Goal: Information Seeking & Learning: Learn about a topic

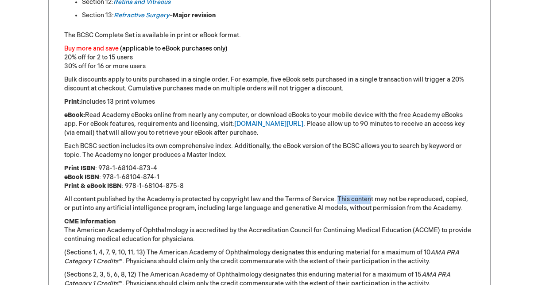
scroll to position [818, 0]
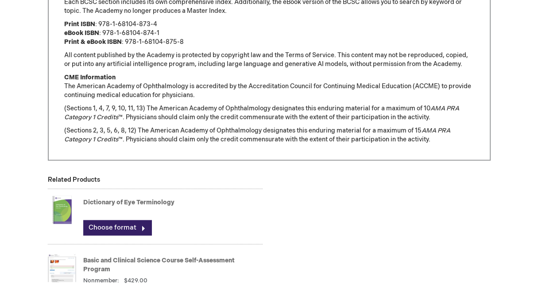
click at [282, 90] on p "CME Information The American Academy of Ophthalmology is accredited by the Accr…" at bounding box center [269, 86] width 410 height 27
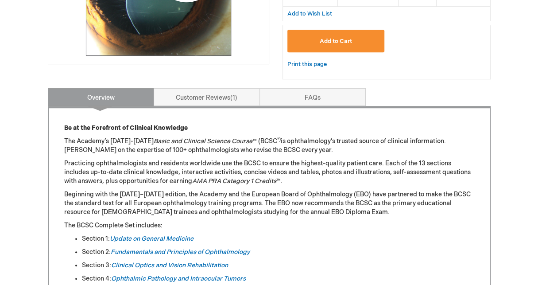
scroll to position [398, 0]
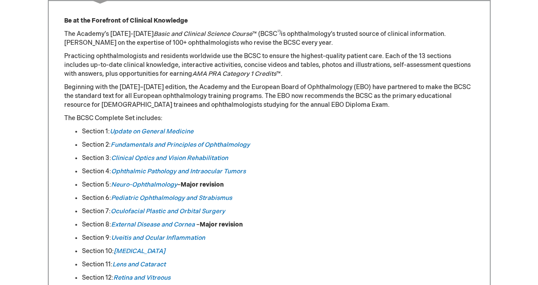
click at [143, 88] on p "Beginning with the 2013–2014 edition, the Academy and the European Board of Oph…" at bounding box center [269, 96] width 410 height 27
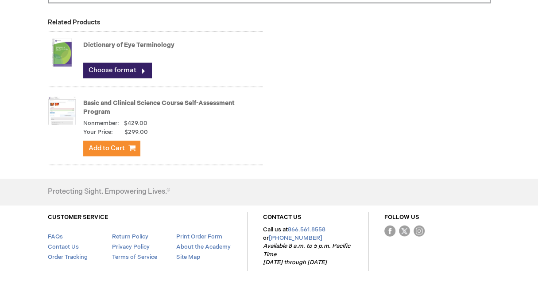
scroll to position [480, 0]
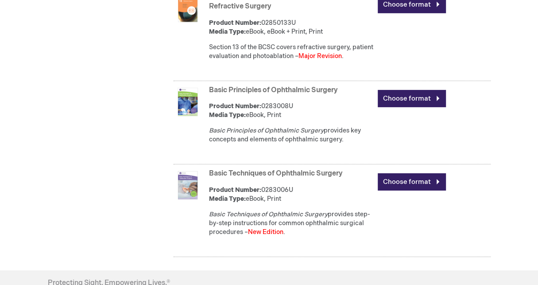
scroll to position [1720, 0]
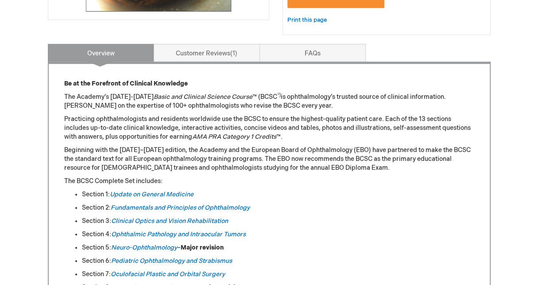
scroll to position [355, 0]
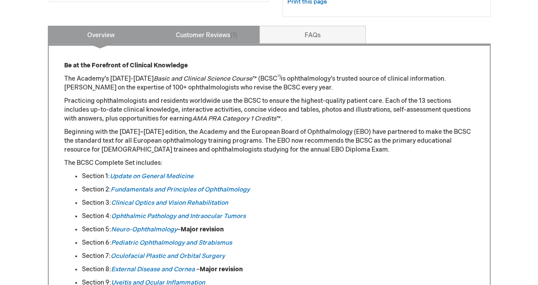
click at [200, 39] on link "Customer Reviews 1" at bounding box center [207, 35] width 106 height 18
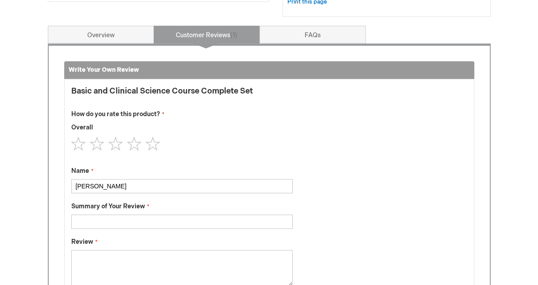
scroll to position [379, 0]
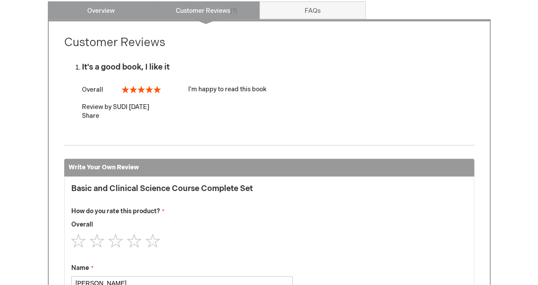
click at [102, 8] on link "Overview" at bounding box center [101, 10] width 106 height 18
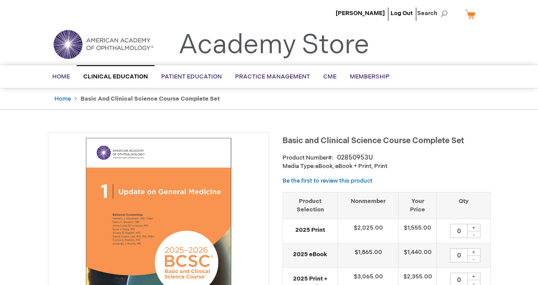
scroll to position [221, 0]
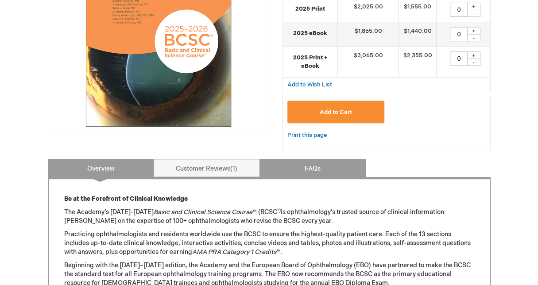
click at [322, 168] on link "FAQs" at bounding box center [313, 168] width 106 height 18
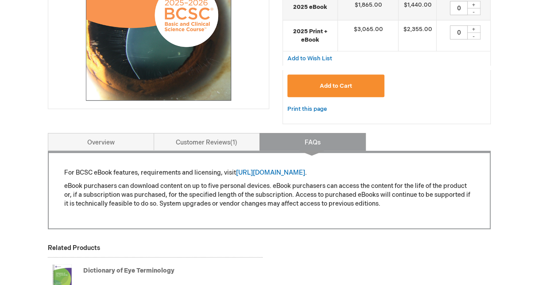
scroll to position [266, 0]
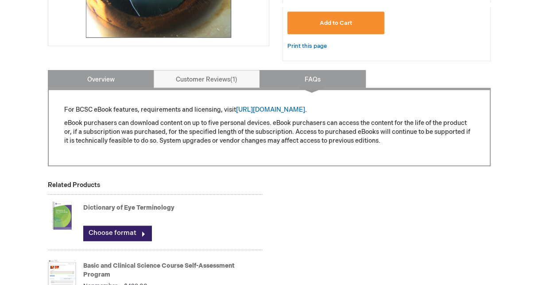
click at [98, 77] on link "Overview" at bounding box center [101, 79] width 106 height 18
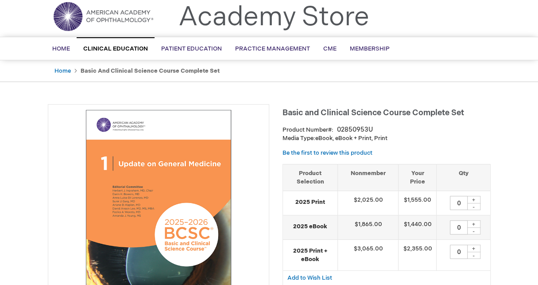
scroll to position [0, 0]
